Goal: Information Seeking & Learning: Learn about a topic

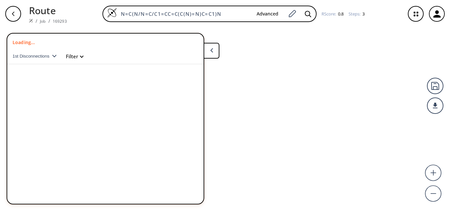
drag, startPoint x: 220, startPoint y: 14, endPoint x: 48, endPoint y: 9, distance: 171.1
click at [48, 9] on div "Route / Job / 169293 N=C(N/N=C/C1=CC=C(C(N)=N)C=C1)N Advanced RScore : 0.8 Step…" at bounding box center [225, 14] width 450 height 28
paste input "O=C(NC(N)=N)NC1=CC(NC([GEOGRAPHIC_DATA](N)=N)=O)=CC=C1"
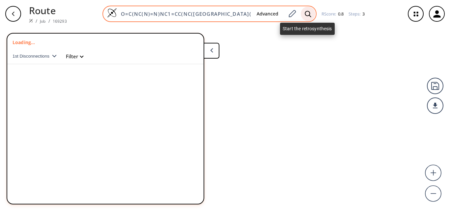
type input "O=C(NC(N)=N)NC1=CC(NC([GEOGRAPHIC_DATA](N)=N)=O)=CC=C1"
click at [307, 15] on icon at bounding box center [308, 14] width 6 height 6
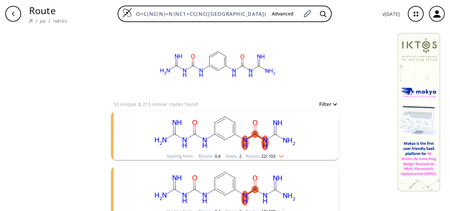
click at [258, 146] on rect "clusters" at bounding box center [224, 131] width 171 height 41
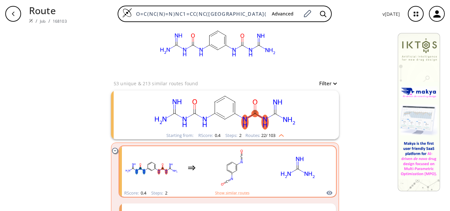
scroll to position [33, 0]
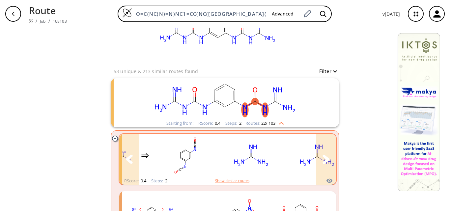
click at [308, 159] on rect "clusters" at bounding box center [316, 155] width 59 height 41
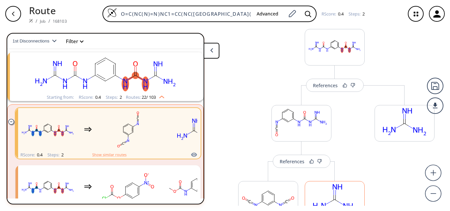
scroll to position [74, 0]
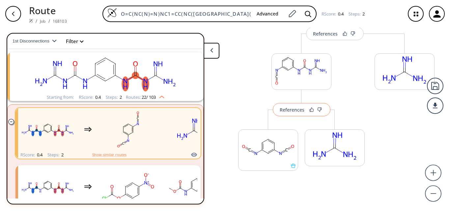
click at [292, 111] on div "References" at bounding box center [292, 110] width 25 height 4
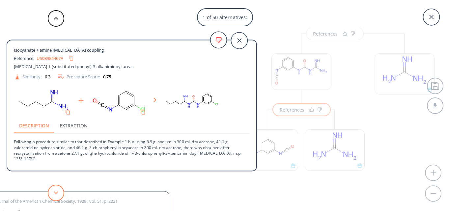
click at [55, 195] on button at bounding box center [56, 193] width 16 height 16
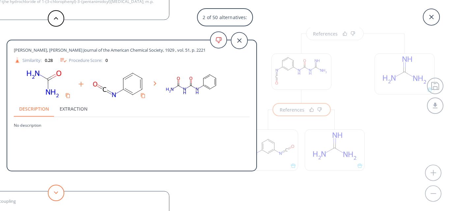
click at [55, 195] on button at bounding box center [56, 193] width 16 height 16
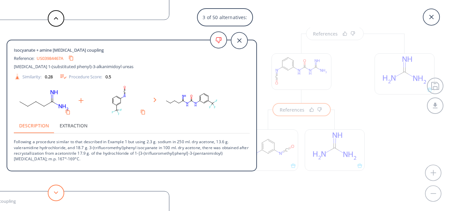
click at [63, 194] on button at bounding box center [56, 193] width 16 height 16
click at [60, 194] on button at bounding box center [56, 193] width 16 height 16
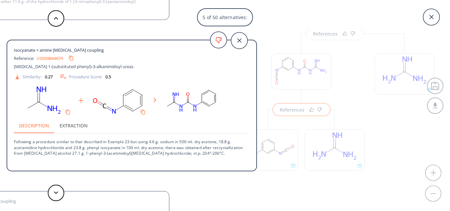
click at [51, 56] on link "US03984467A" at bounding box center [50, 58] width 27 height 4
drag, startPoint x: 14, startPoint y: 147, endPoint x: 65, endPoint y: 147, distance: 50.4
click at [65, 147] on p "Following a procedure similar to that described in Example 23 but using 4.6 g. …" at bounding box center [132, 145] width 236 height 22
copy p "acetamidine hydrochloride"
click at [58, 193] on button at bounding box center [56, 193] width 16 height 16
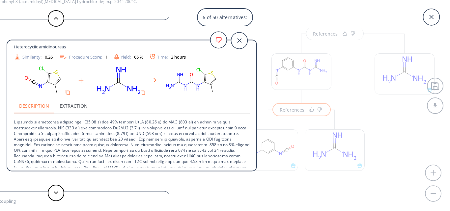
scroll to position [20, 0]
click at [56, 194] on button at bounding box center [56, 193] width 16 height 16
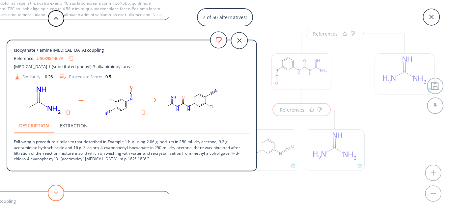
click at [54, 192] on icon at bounding box center [56, 192] width 5 height 3
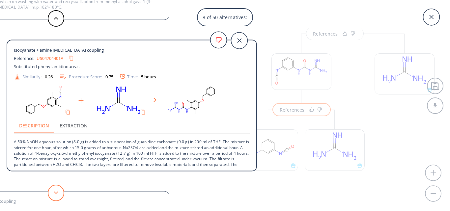
click at [53, 195] on button at bounding box center [56, 193] width 16 height 16
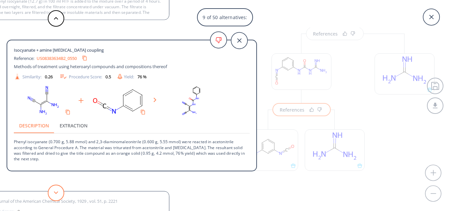
click at [56, 193] on polygon at bounding box center [56, 192] width 4 height 3
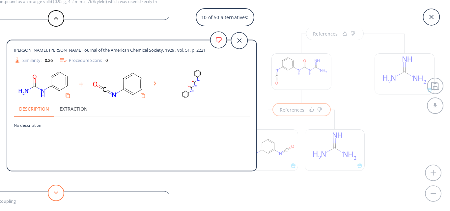
click at [56, 193] on polygon at bounding box center [56, 192] width 4 height 3
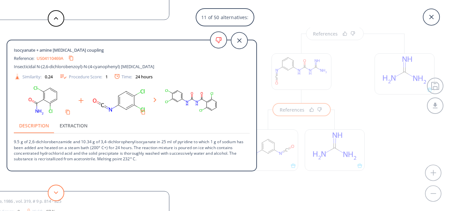
click at [56, 193] on polygon at bounding box center [56, 192] width 4 height 3
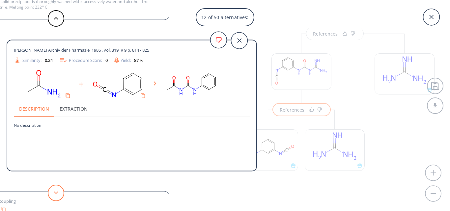
click at [56, 193] on polygon at bounding box center [56, 192] width 4 height 3
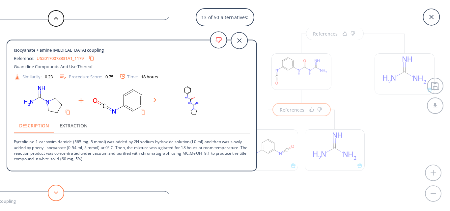
click at [60, 194] on button at bounding box center [56, 193] width 16 height 16
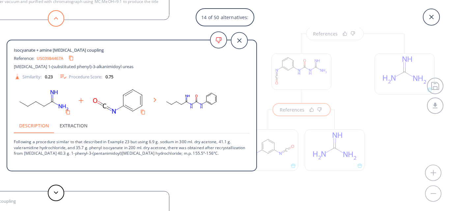
click at [57, 17] on icon at bounding box center [56, 18] width 5 height 3
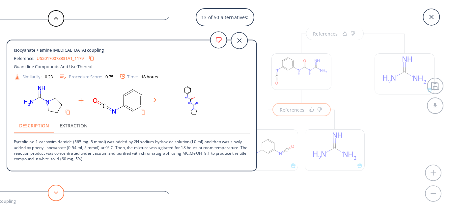
click at [57, 193] on polygon at bounding box center [56, 192] width 4 height 3
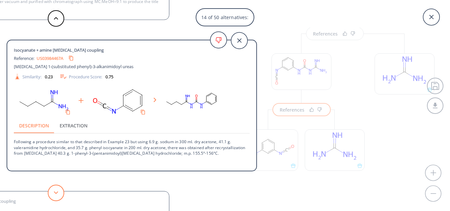
click at [57, 193] on polygon at bounding box center [56, 192] width 4 height 3
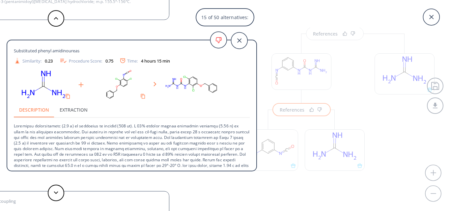
scroll to position [16, 0]
click at [60, 191] on button at bounding box center [56, 193] width 16 height 16
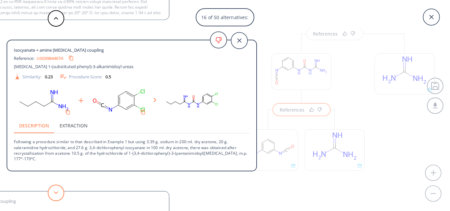
click at [60, 191] on button at bounding box center [56, 193] width 16 height 16
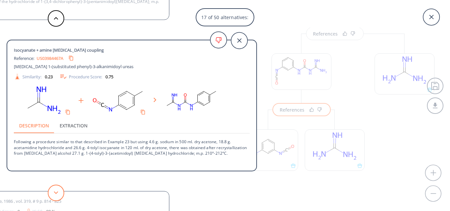
click at [60, 191] on button at bounding box center [56, 193] width 16 height 16
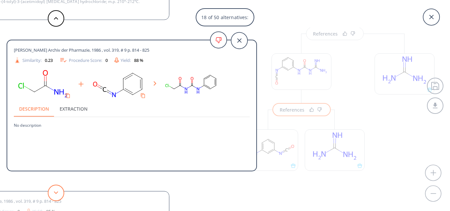
click at [60, 191] on button at bounding box center [56, 193] width 16 height 16
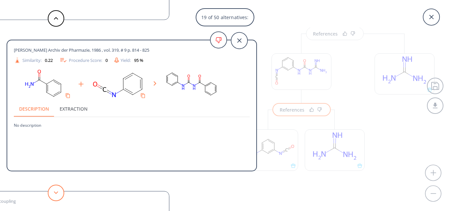
click at [60, 191] on button at bounding box center [56, 193] width 16 height 16
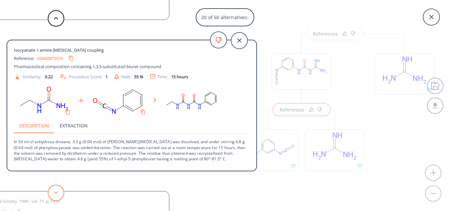
click at [60, 191] on button at bounding box center [56, 193] width 16 height 16
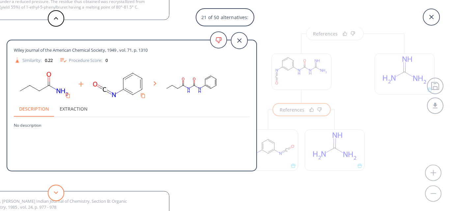
click at [60, 191] on button at bounding box center [56, 193] width 16 height 16
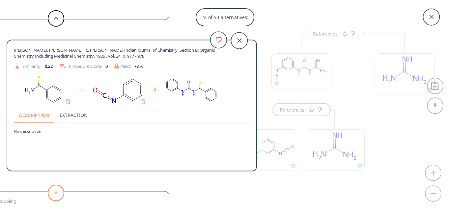
click at [60, 191] on button at bounding box center [56, 193] width 16 height 16
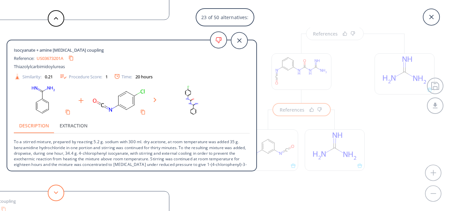
click at [60, 191] on button at bounding box center [56, 193] width 16 height 16
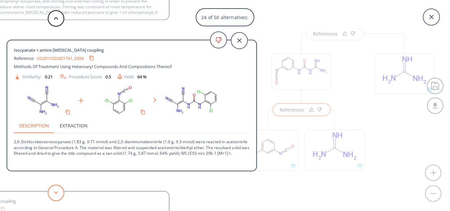
click at [60, 191] on button at bounding box center [56, 193] width 16 height 16
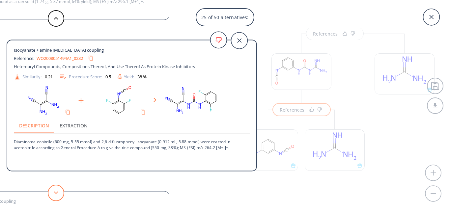
click at [60, 191] on button at bounding box center [56, 193] width 16 height 16
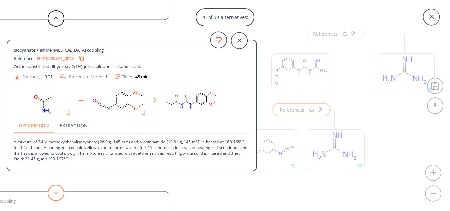
click at [60, 191] on button at bounding box center [56, 193] width 16 height 16
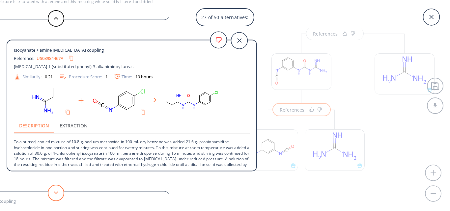
click at [60, 191] on button at bounding box center [56, 193] width 16 height 16
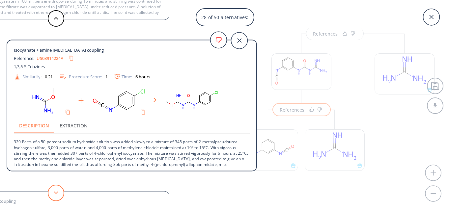
click at [60, 191] on button at bounding box center [56, 193] width 16 height 16
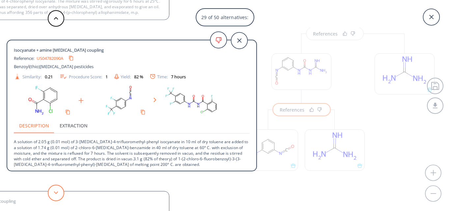
click at [60, 191] on button at bounding box center [56, 193] width 16 height 16
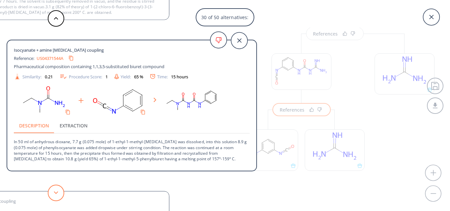
click at [60, 191] on button at bounding box center [56, 193] width 16 height 16
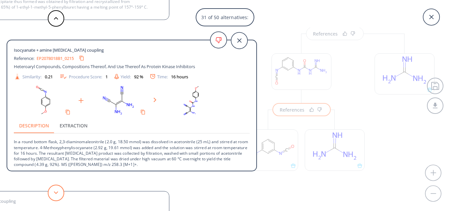
click at [60, 191] on button at bounding box center [56, 193] width 16 height 16
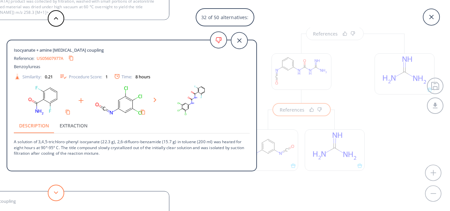
click at [60, 191] on button at bounding box center [56, 193] width 16 height 16
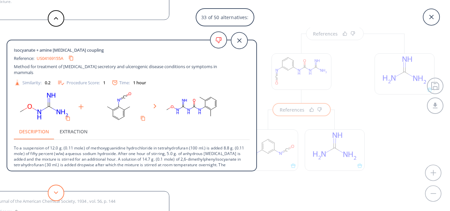
click at [60, 191] on button at bounding box center [56, 193] width 16 height 16
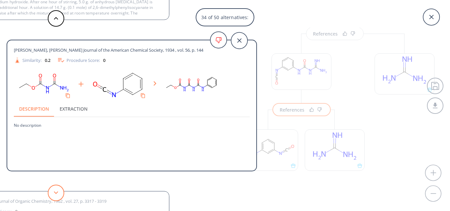
click at [60, 191] on button at bounding box center [56, 193] width 16 height 16
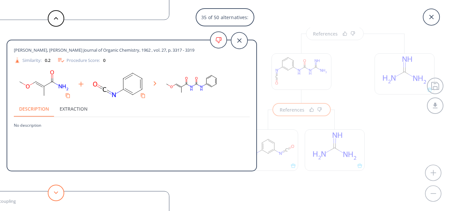
click at [60, 191] on button at bounding box center [56, 193] width 16 height 16
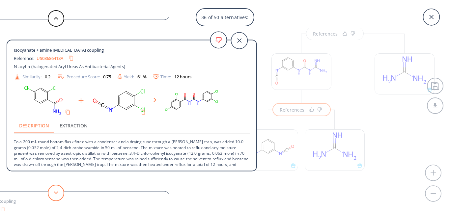
click at [60, 191] on button at bounding box center [56, 193] width 16 height 16
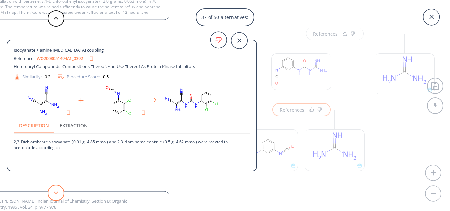
click at [60, 191] on button at bounding box center [56, 193] width 16 height 16
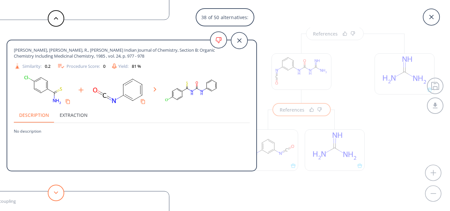
click at [60, 191] on button at bounding box center [56, 193] width 16 height 16
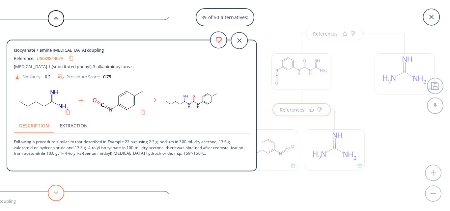
click at [60, 191] on button at bounding box center [56, 193] width 16 height 16
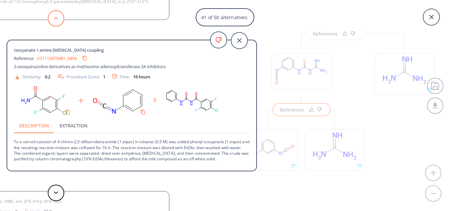
click at [56, 14] on button at bounding box center [56, 18] width 16 height 16
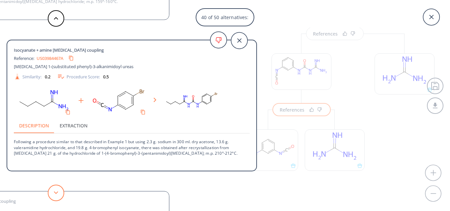
click at [58, 189] on button at bounding box center [56, 193] width 16 height 16
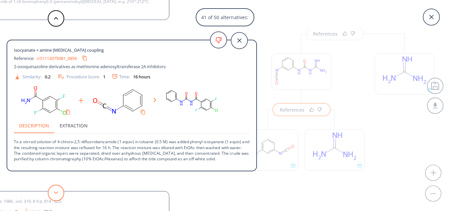
click at [58, 189] on button at bounding box center [56, 193] width 16 height 16
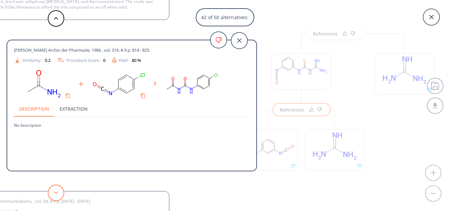
click at [58, 189] on button at bounding box center [56, 193] width 16 height 16
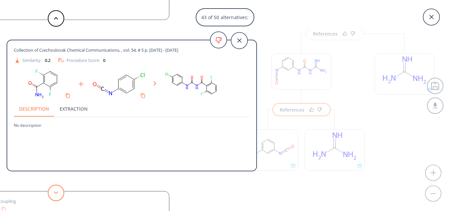
click at [58, 189] on button at bounding box center [56, 193] width 16 height 16
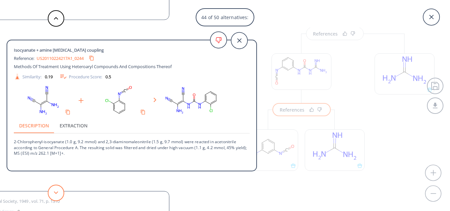
click at [58, 189] on button at bounding box center [56, 193] width 16 height 16
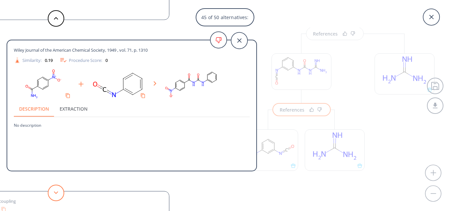
click at [58, 188] on button at bounding box center [56, 193] width 16 height 16
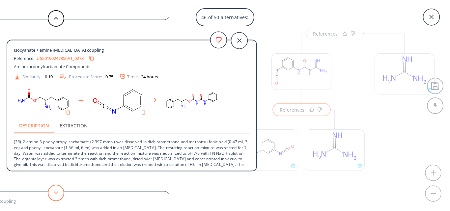
click at [58, 188] on button at bounding box center [56, 193] width 16 height 16
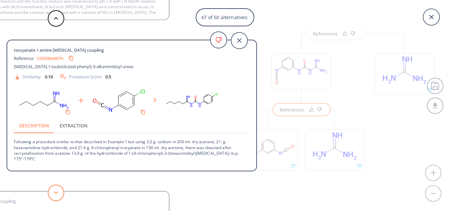
click at [58, 188] on button at bounding box center [56, 193] width 16 height 16
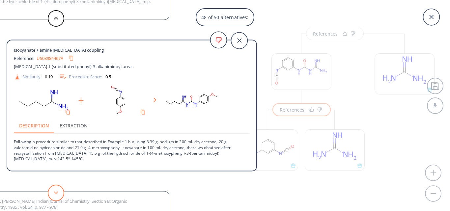
click at [58, 188] on button at bounding box center [56, 193] width 16 height 16
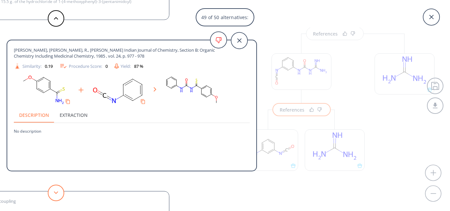
click at [58, 188] on button at bounding box center [56, 193] width 16 height 16
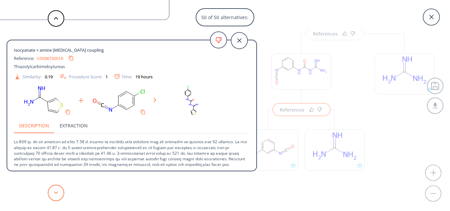
click at [58, 188] on button at bounding box center [56, 193] width 16 height 16
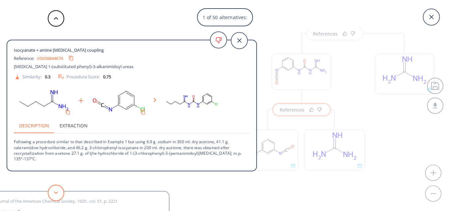
click at [58, 188] on button at bounding box center [56, 193] width 16 height 16
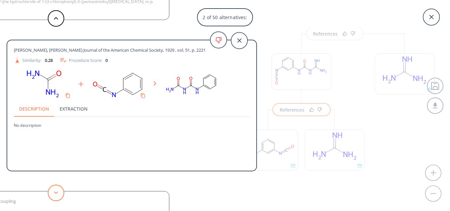
click at [58, 188] on button at bounding box center [56, 193] width 16 height 16
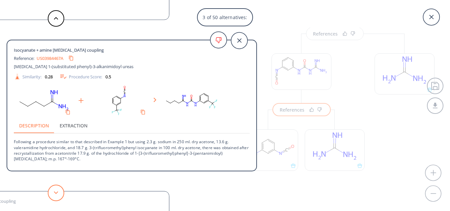
click at [58, 188] on button at bounding box center [56, 193] width 16 height 16
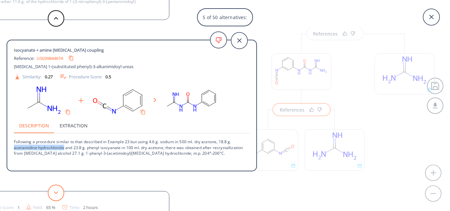
click at [58, 188] on button at bounding box center [56, 193] width 16 height 16
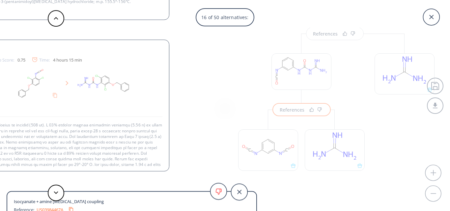
scroll to position [35, 0]
